Goal: Task Accomplishment & Management: Complete application form

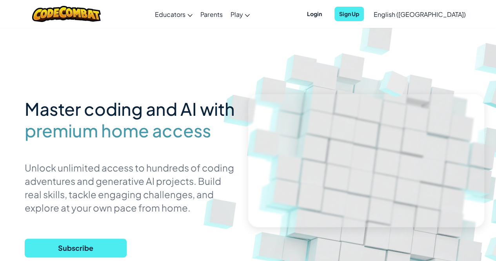
click at [430, 17] on span "English ([GEOGRAPHIC_DATA])" at bounding box center [419, 14] width 92 height 8
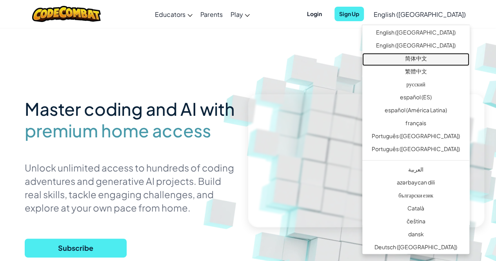
click at [414, 58] on link "简体中文" at bounding box center [415, 59] width 107 height 13
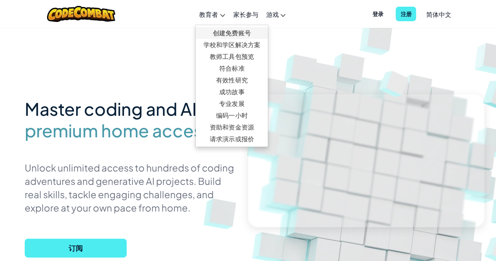
click at [224, 31] on link "创建免费账号" at bounding box center [231, 33] width 72 height 12
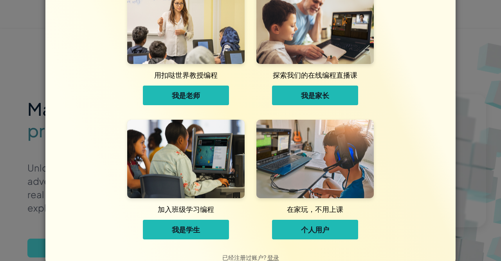
scroll to position [39, 0]
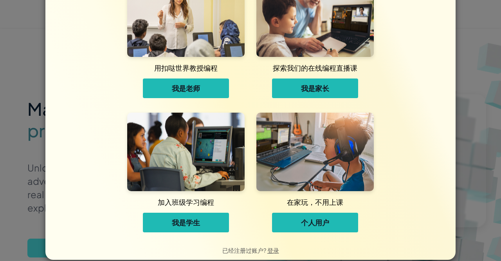
click at [301, 225] on span "个人用户" at bounding box center [315, 221] width 28 height 9
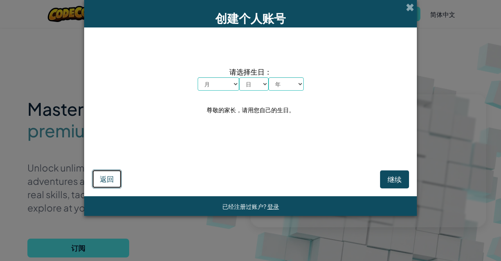
click at [117, 177] on button "返回" at bounding box center [107, 178] width 30 height 19
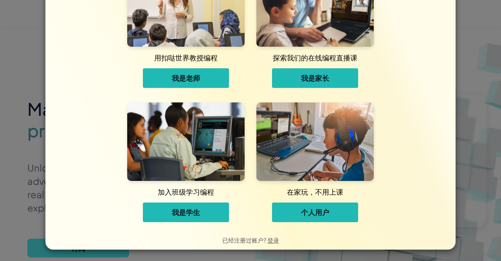
scroll to position [49, 0]
click at [271, 241] on span "登录" at bounding box center [274, 239] width 12 height 7
